Goal: Navigation & Orientation: Find specific page/section

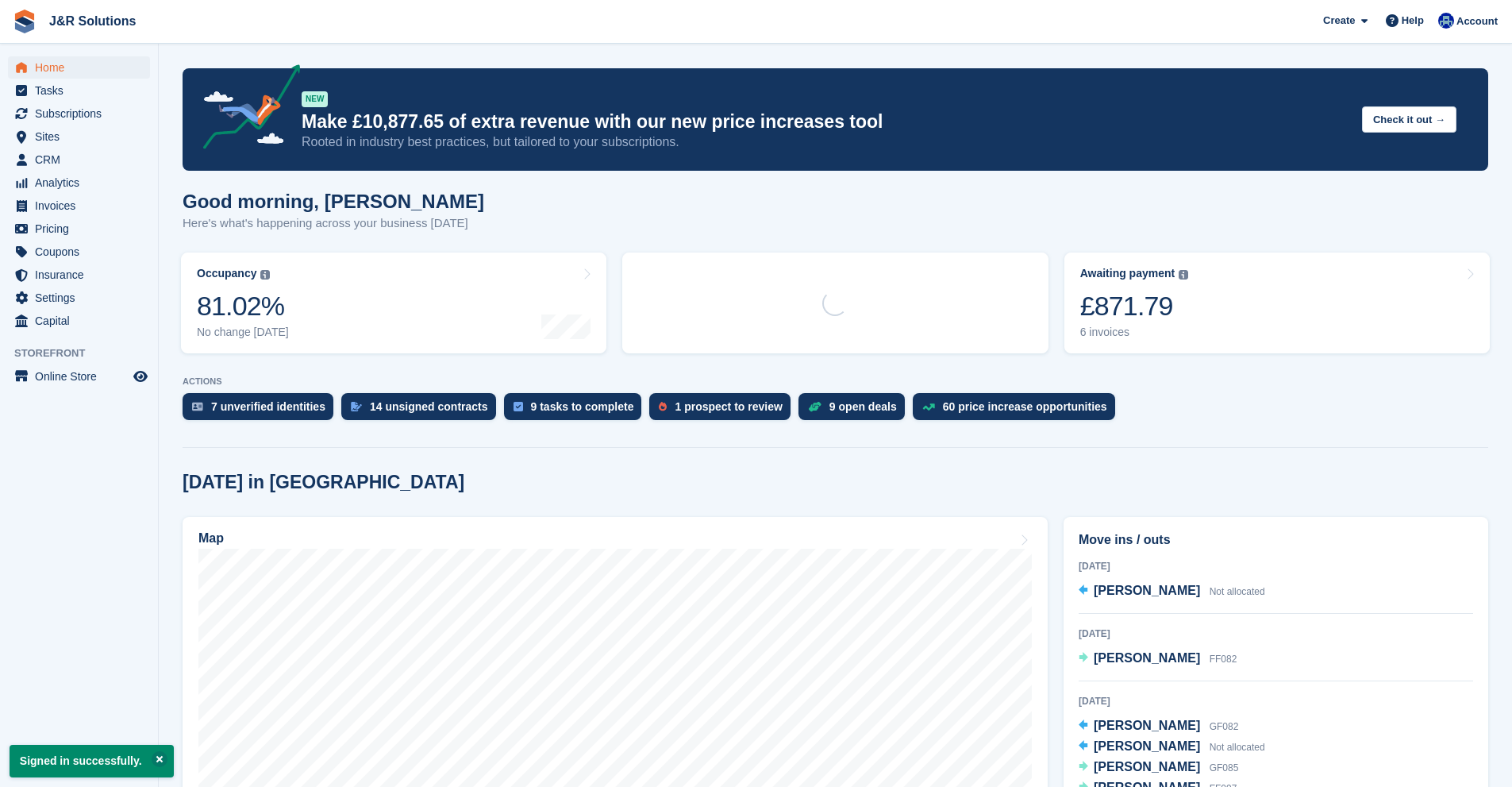
scroll to position [397, 0]
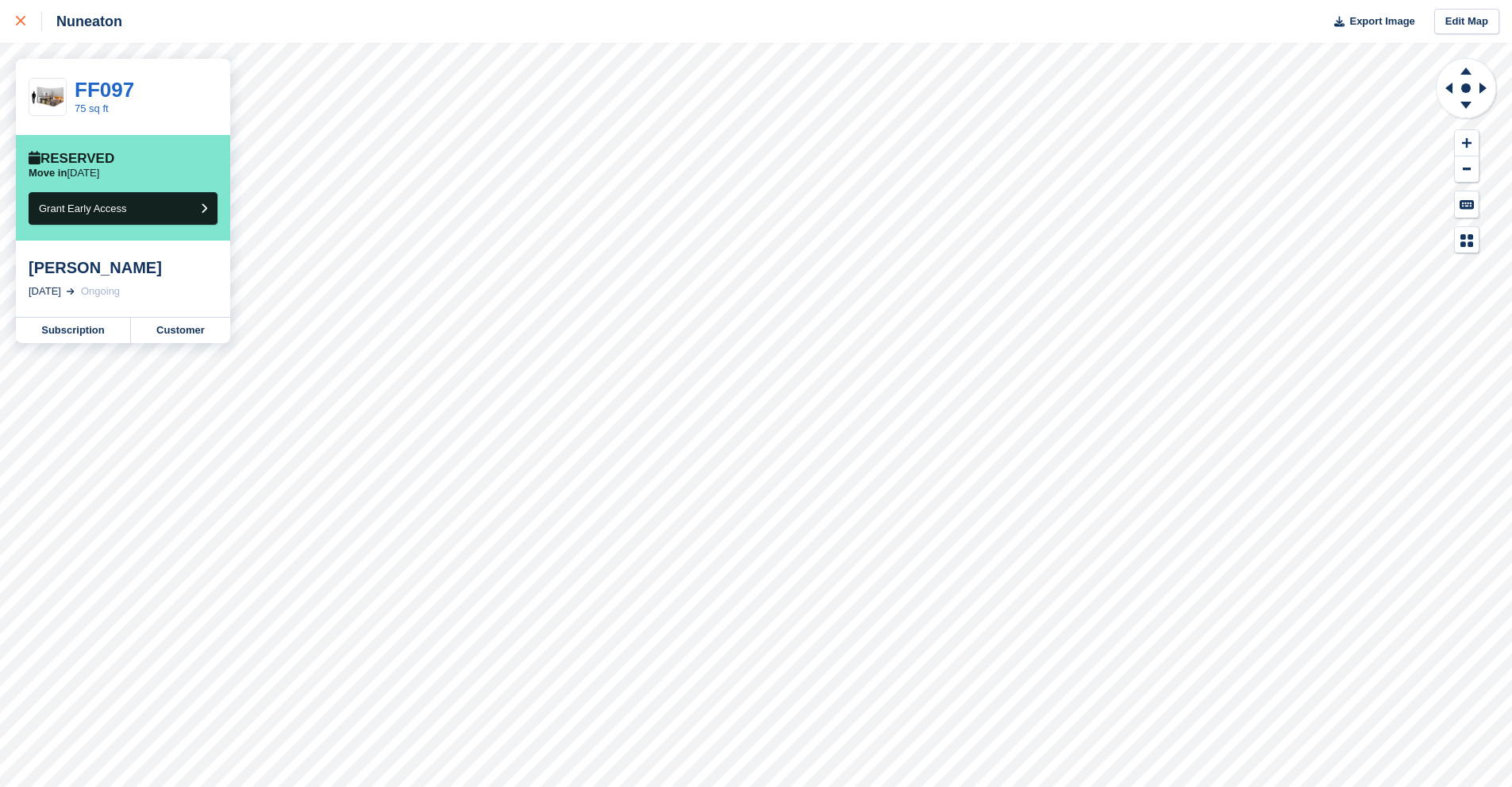
click at [31, 34] on link at bounding box center [21, 21] width 42 height 43
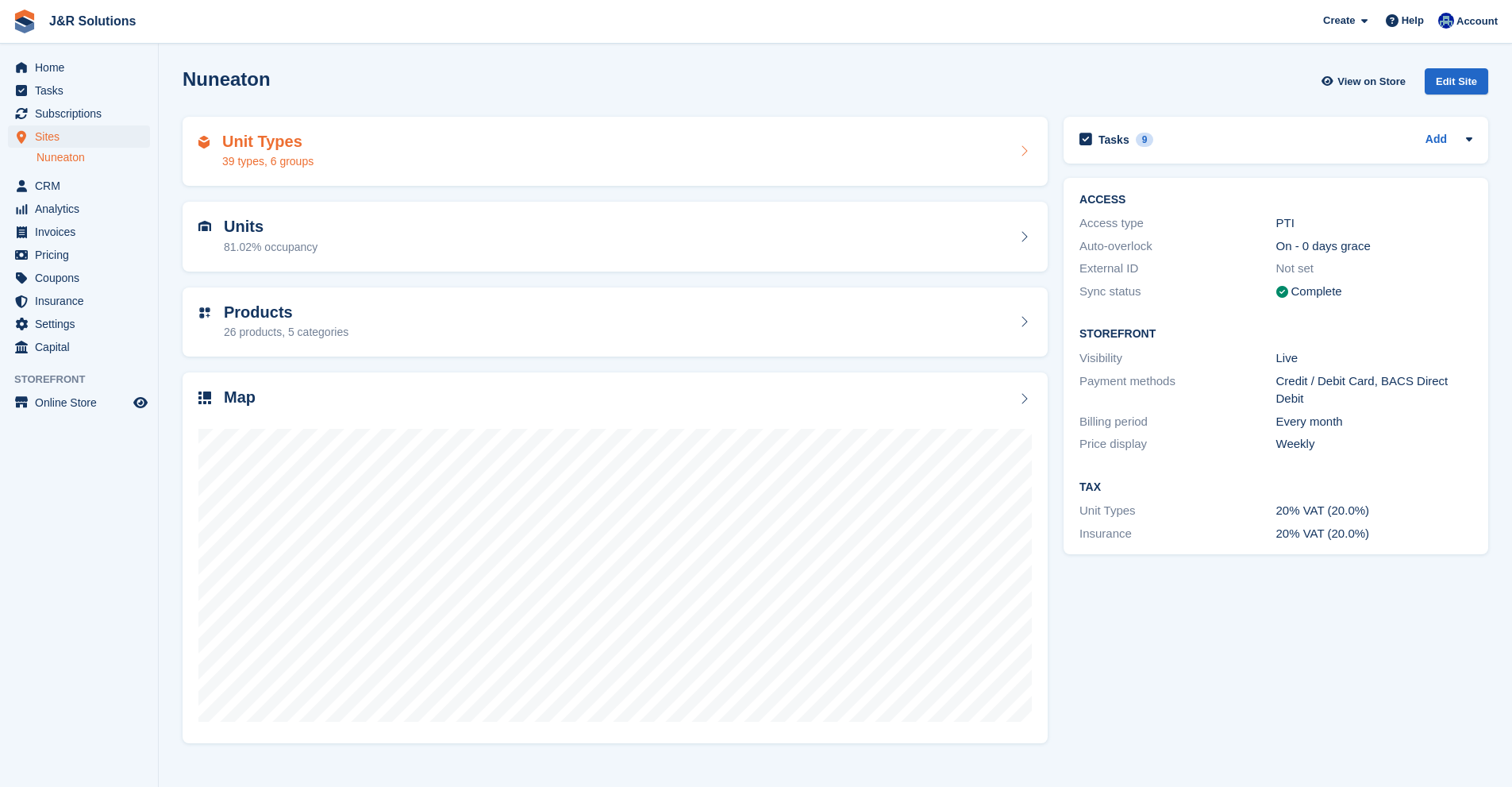
click at [383, 169] on div "Unit Types 39 types, 6 groups" at bounding box center [615, 151] width 833 height 38
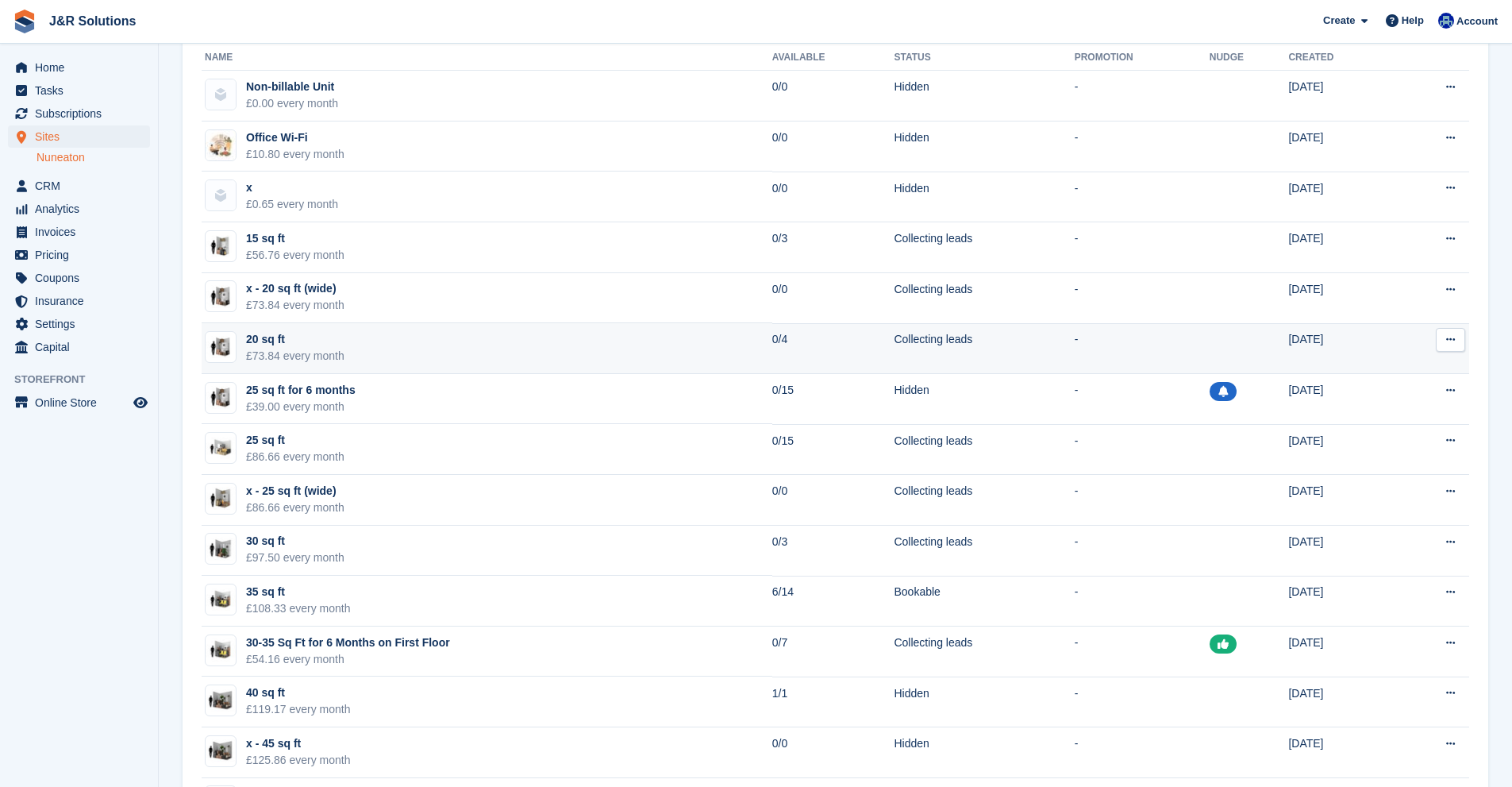
scroll to position [80, 0]
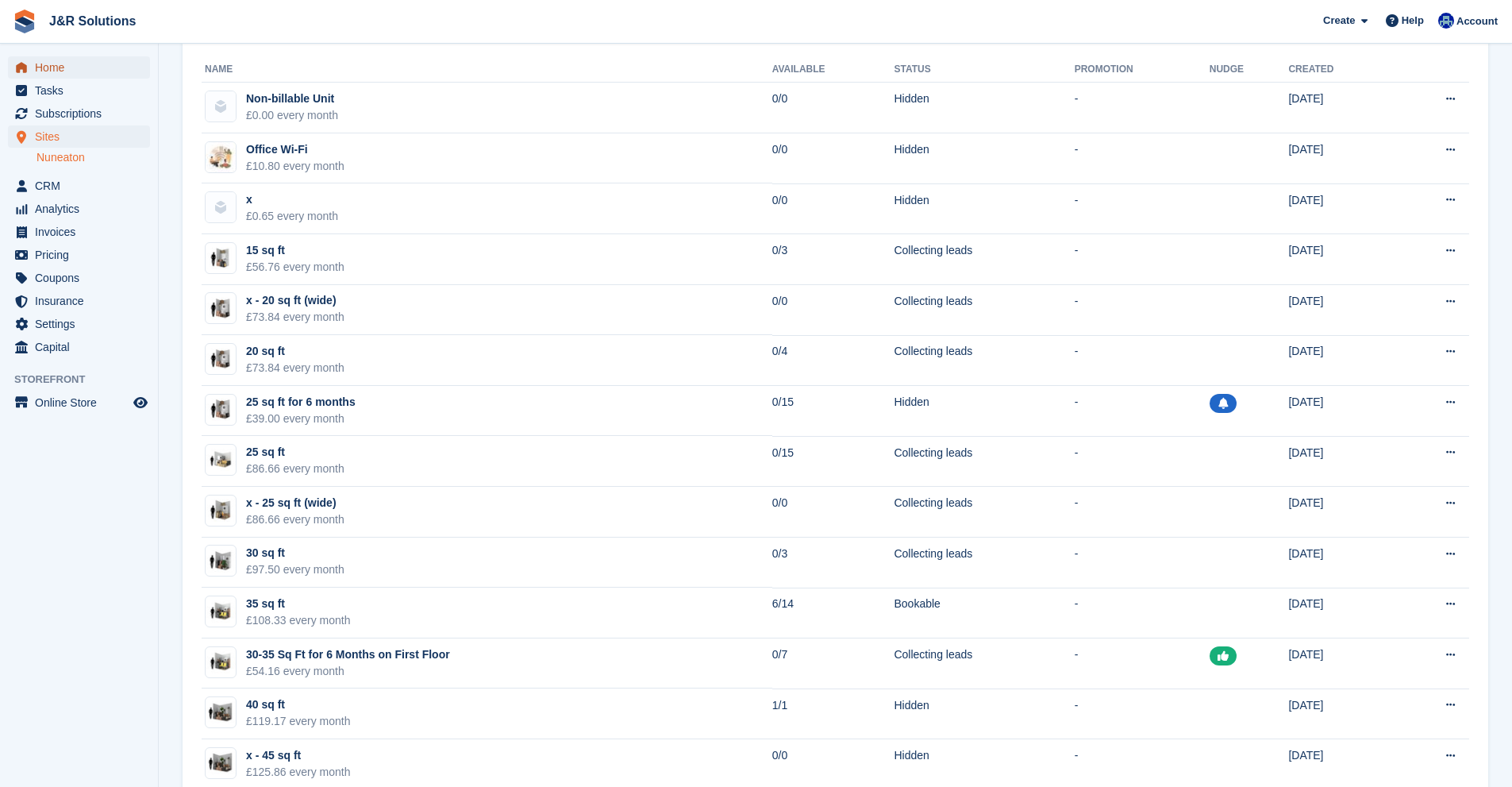
click at [128, 73] on span "Home" at bounding box center [82, 67] width 95 height 22
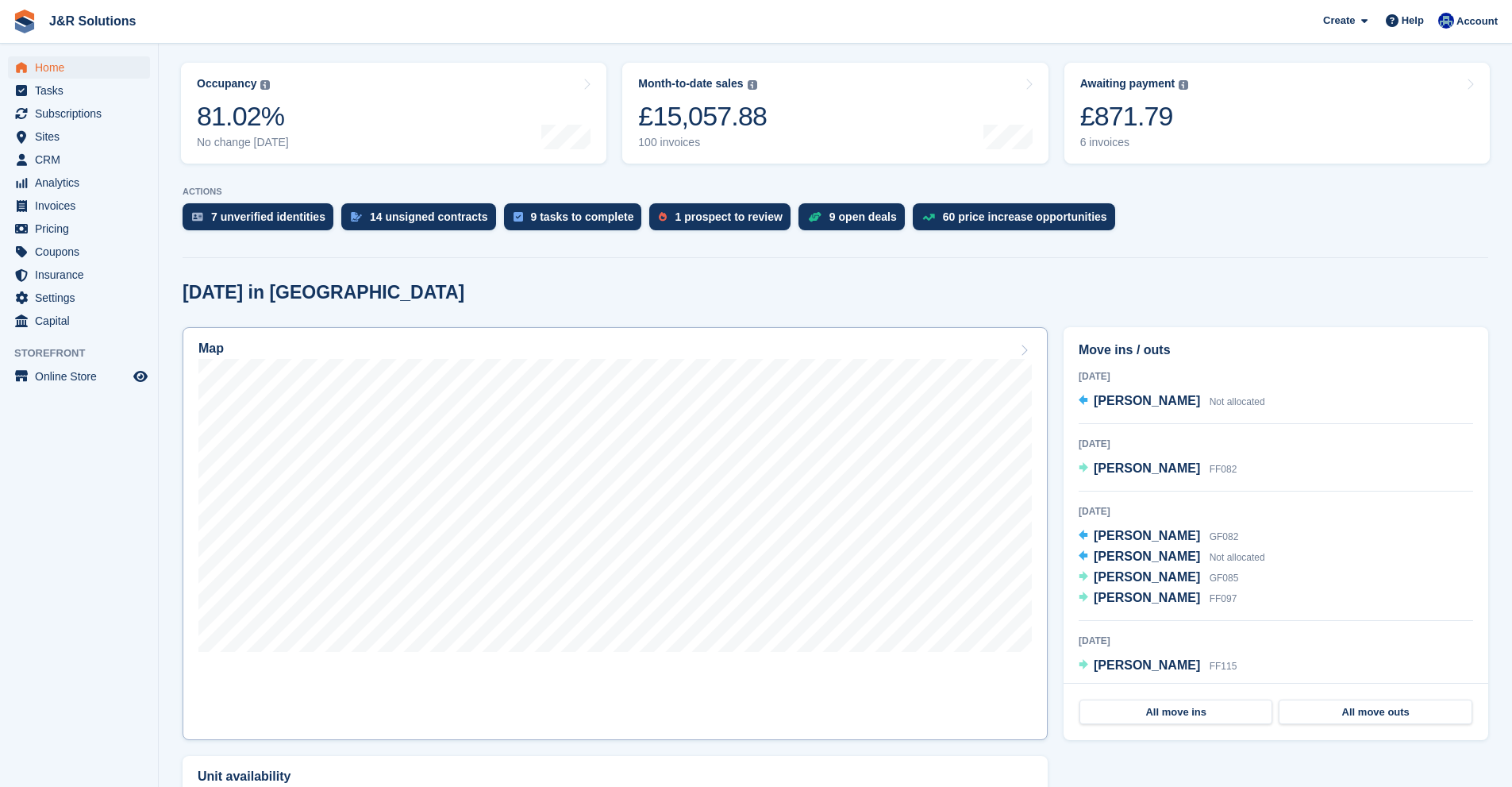
scroll to position [317, 0]
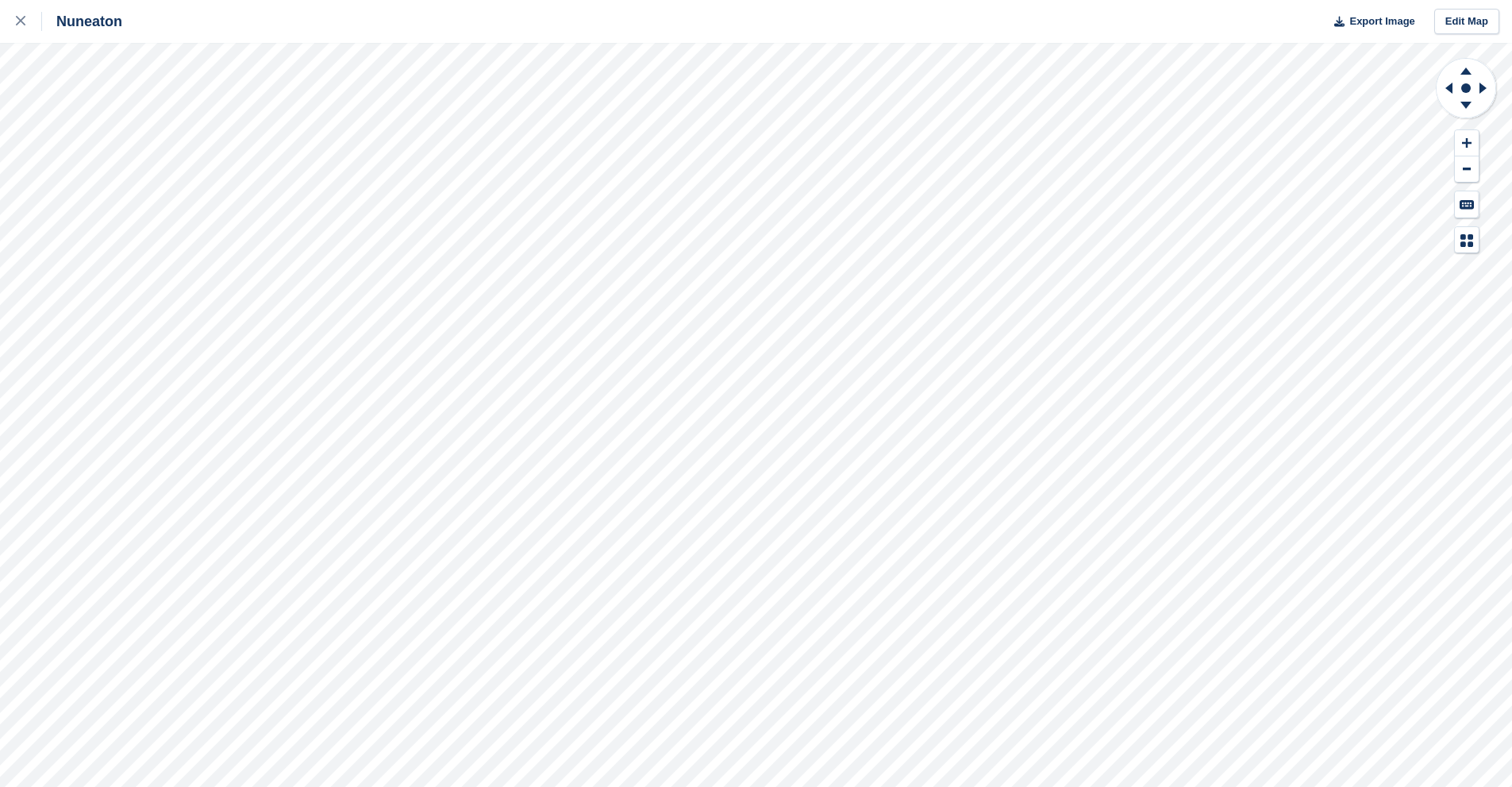
click at [143, 179] on div "Nuneaton Export Image Edit Map" at bounding box center [756, 393] width 1512 height 787
click at [203, 171] on div "Nuneaton Export Image Edit Map" at bounding box center [756, 393] width 1512 height 787
